Goal: Use online tool/utility: Utilize a website feature to perform a specific function

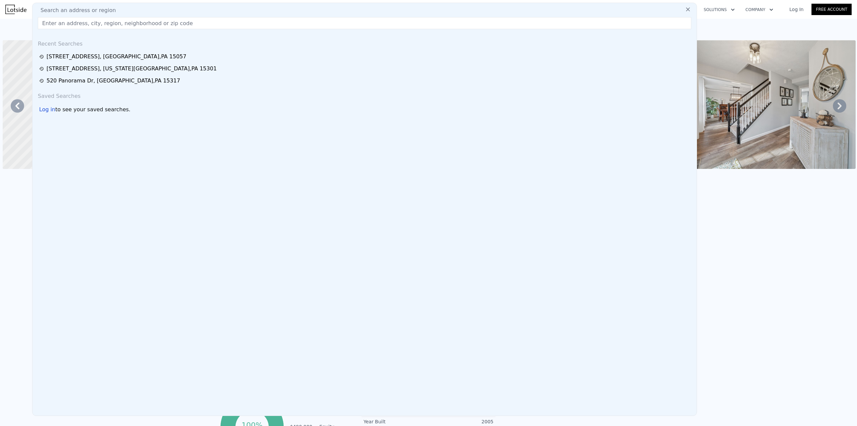
scroll to position [0, 6219]
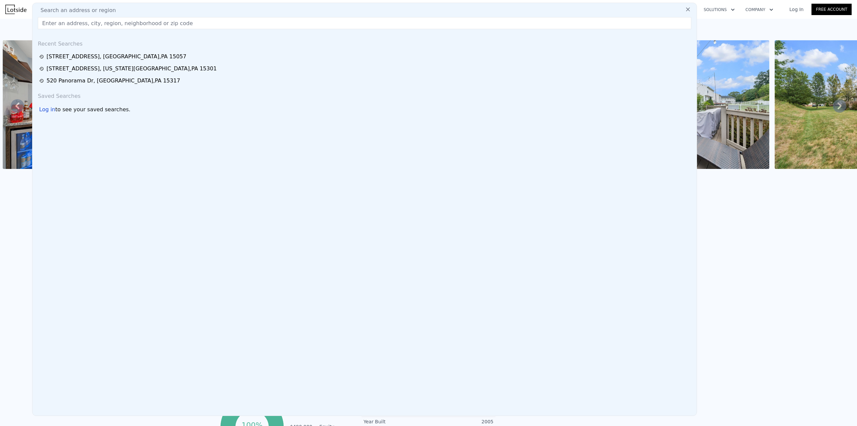
drag, startPoint x: 0, startPoint y: 0, endPoint x: 101, endPoint y: 25, distance: 104.5
click at [101, 25] on input "text" at bounding box center [365, 23] width 654 height 12
paste input "[STREET_ADDRESS][PERSON_NAME]"
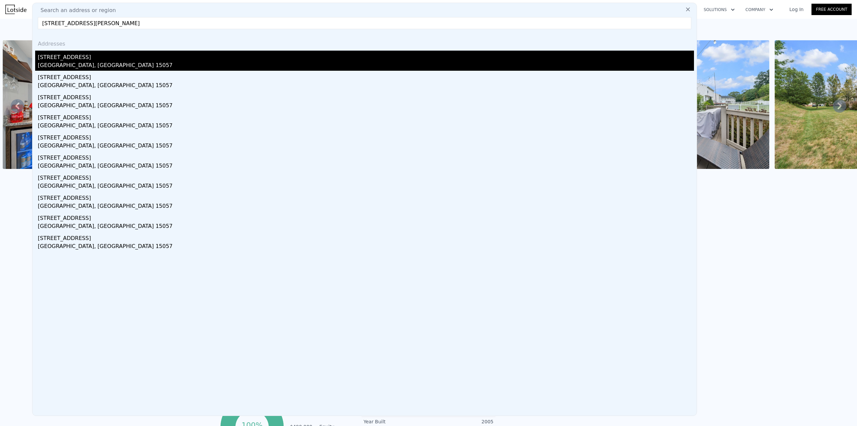
type input "[STREET_ADDRESS][PERSON_NAME]"
click at [74, 61] on div "[GEOGRAPHIC_DATA], [GEOGRAPHIC_DATA] 15057" at bounding box center [366, 65] width 656 height 9
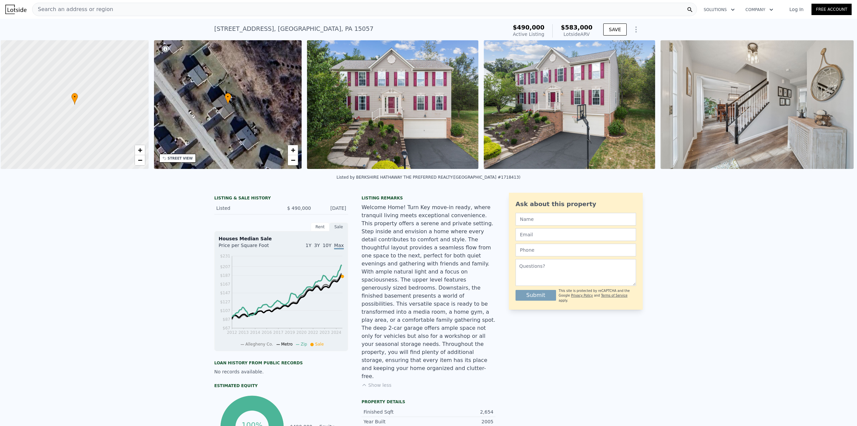
scroll to position [0, 3]
click at [147, 14] on div "Search an address or region" at bounding box center [364, 9] width 665 height 13
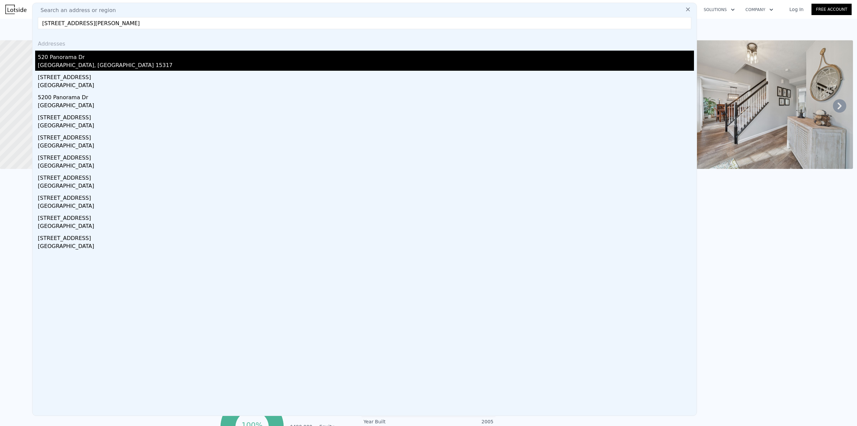
type input "[STREET_ADDRESS][PERSON_NAME]"
click at [72, 69] on div "[GEOGRAPHIC_DATA], [GEOGRAPHIC_DATA] 15317" at bounding box center [366, 65] width 656 height 9
type input "2"
type input "3.5"
type input "1630"
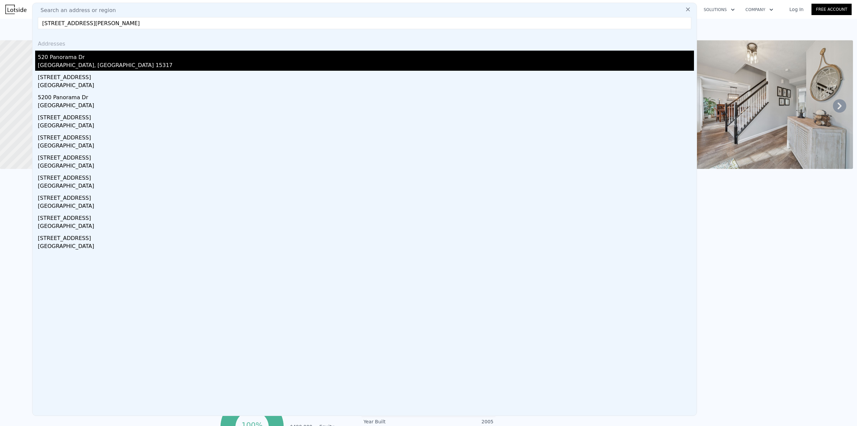
type input "2758"
type input "11155.716"
type input "21780"
type input "$ 455,000"
type input "-$ 17,067"
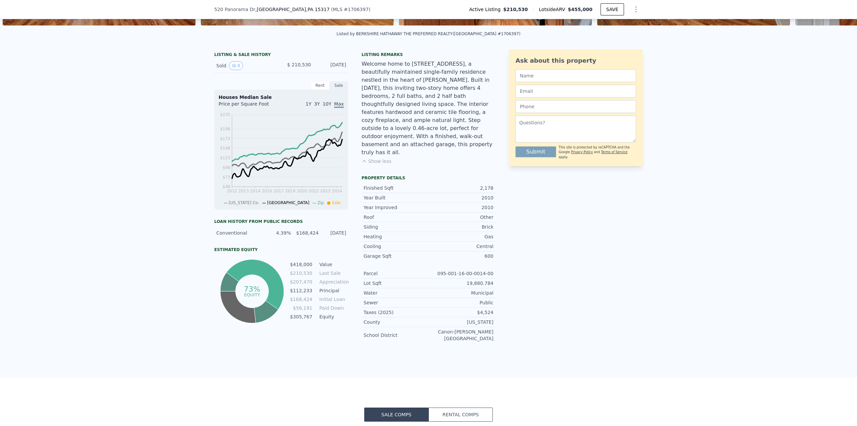
scroll to position [131, 0]
